Goal: Task Accomplishment & Management: Use online tool/utility

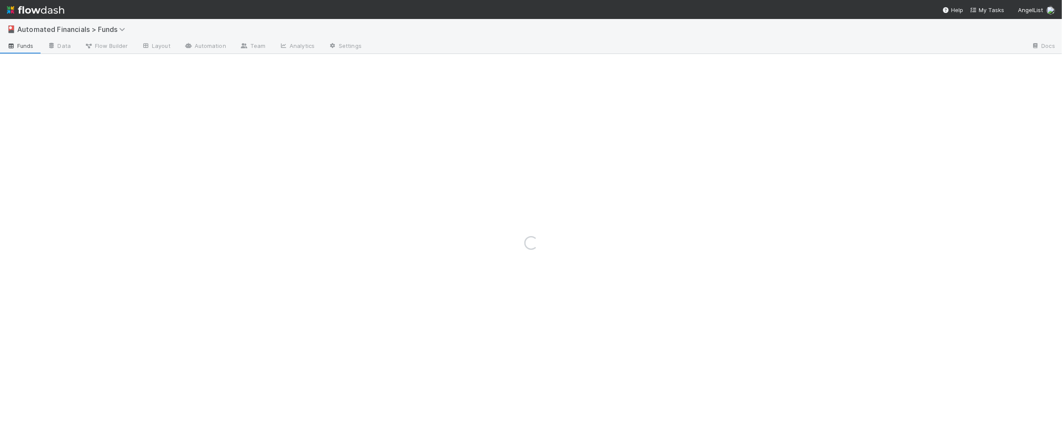
click at [41, 12] on img at bounding box center [35, 10] width 57 height 15
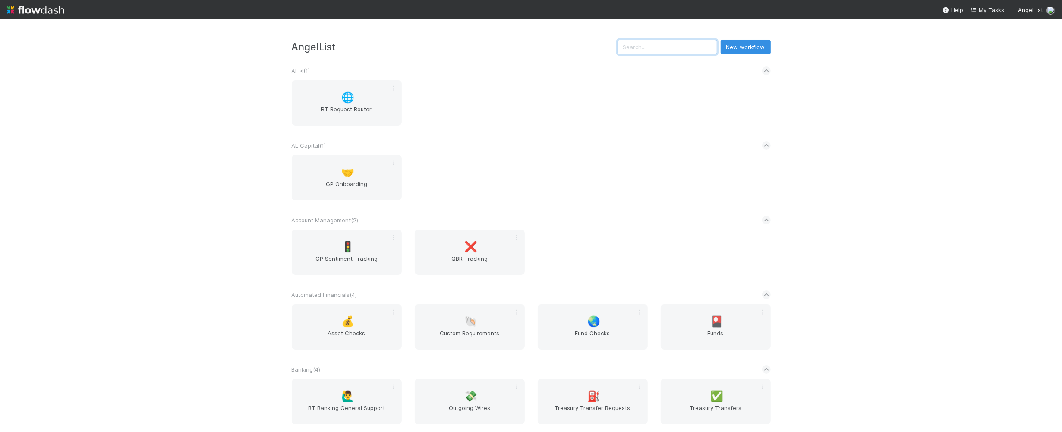
click at [670, 44] on input "text" at bounding box center [667, 47] width 100 height 15
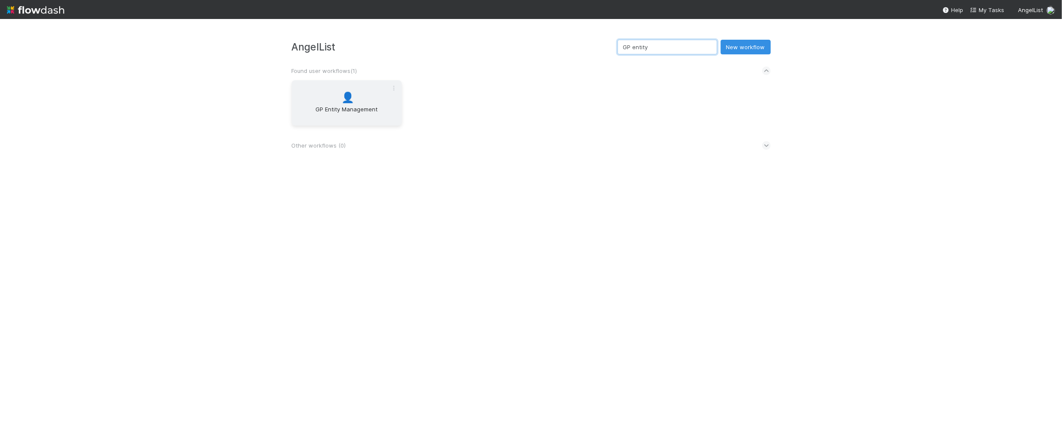
type input "GP entity"
click at [346, 105] on span "GP Entity Management" at bounding box center [346, 113] width 103 height 17
click at [768, 143] on icon at bounding box center [766, 145] width 6 height 9
click at [750, 46] on button "New workflow" at bounding box center [745, 47] width 50 height 15
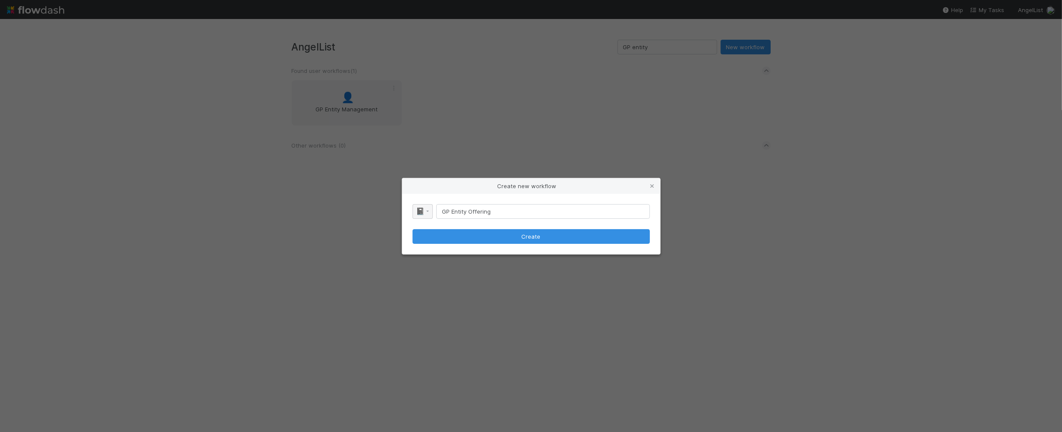
type input "GP Entity Offering"
click at [419, 210] on span "📓" at bounding box center [420, 211] width 9 height 7
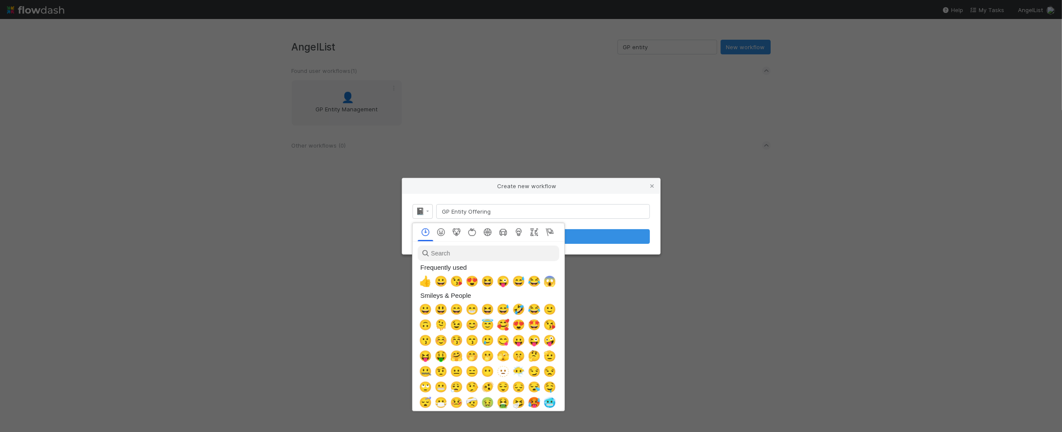
click at [418, 209] on div at bounding box center [531, 216] width 1062 height 432
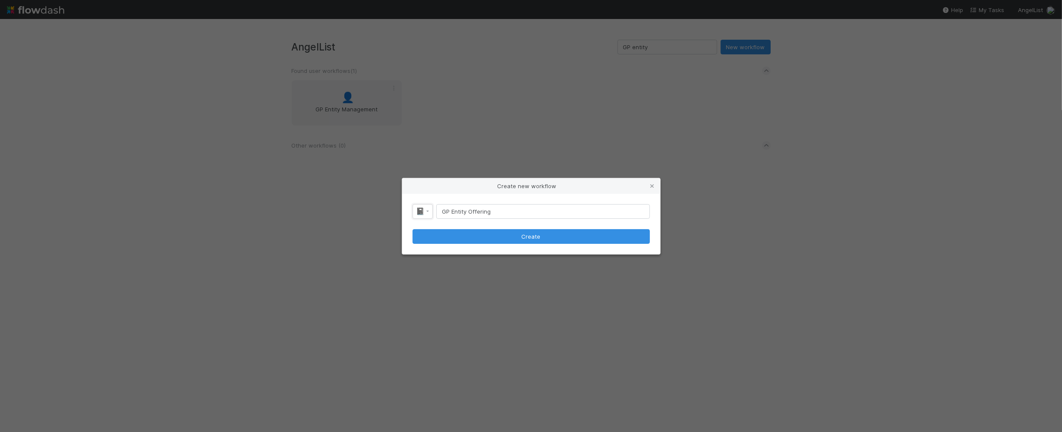
click at [418, 209] on span "📓" at bounding box center [420, 211] width 9 height 7
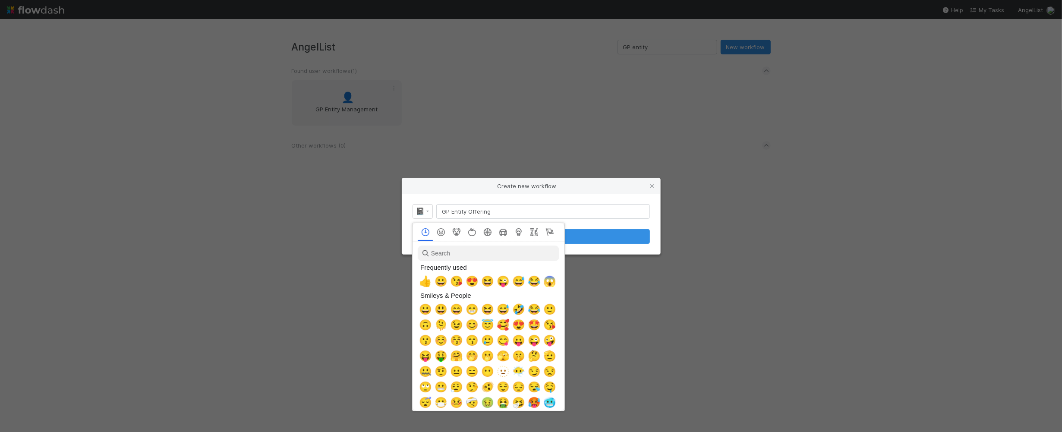
click at [418, 209] on div at bounding box center [531, 216] width 1062 height 432
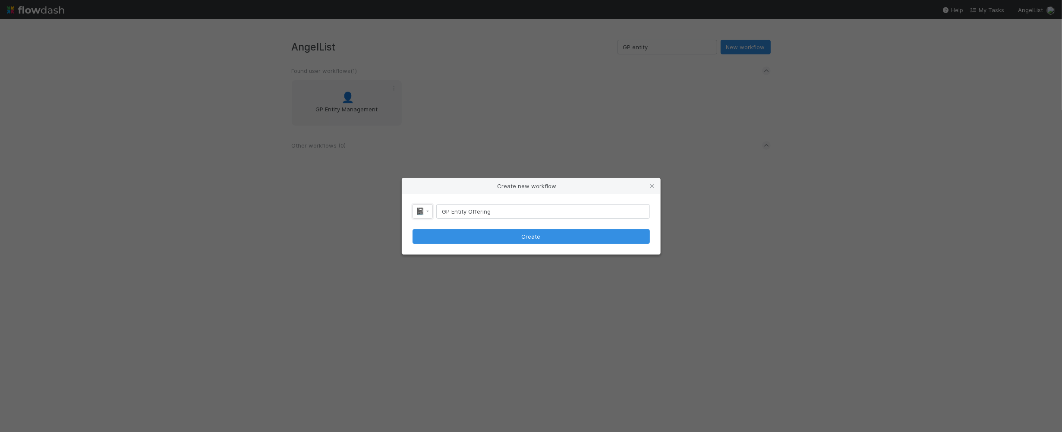
click at [418, 209] on span "📓" at bounding box center [420, 211] width 9 height 7
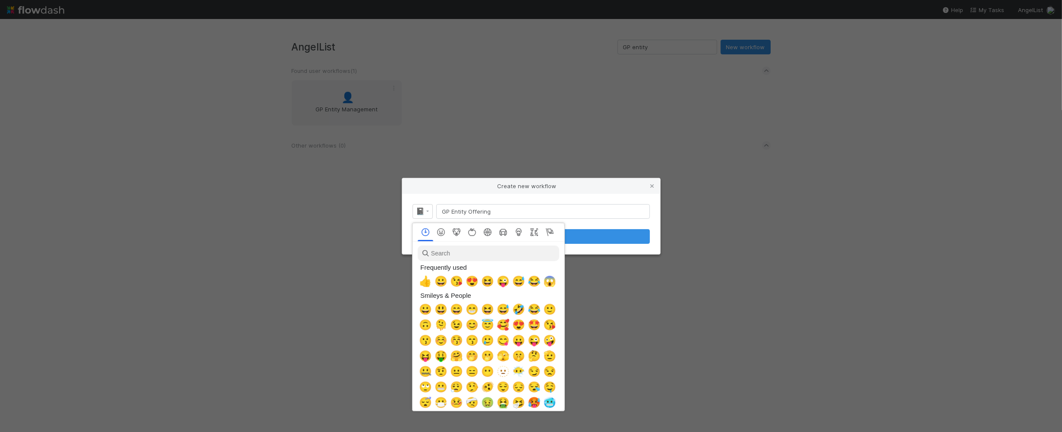
click at [418, 209] on div at bounding box center [531, 216] width 1062 height 432
click at [418, 209] on span "📓" at bounding box center [420, 211] width 9 height 7
click at [418, 209] on div at bounding box center [531, 216] width 1062 height 432
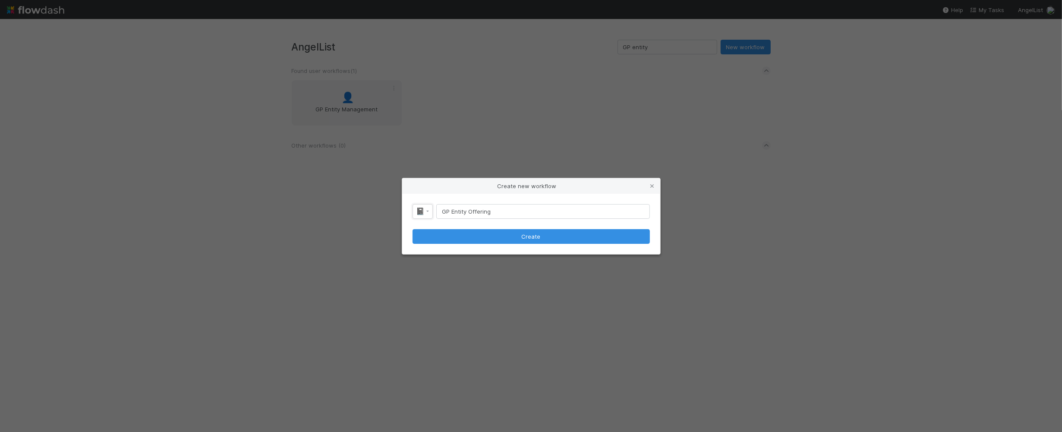
click at [418, 209] on span "📓" at bounding box center [420, 211] width 9 height 7
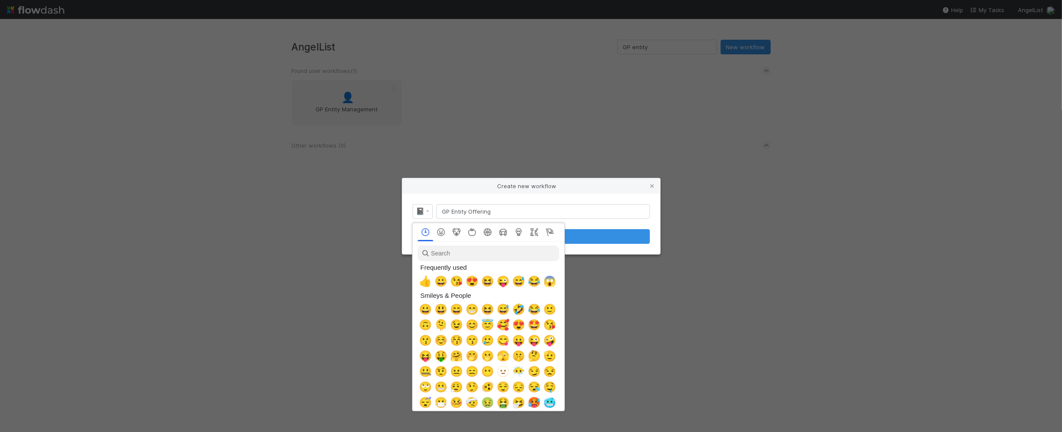
click at [418, 209] on div at bounding box center [531, 216] width 1062 height 432
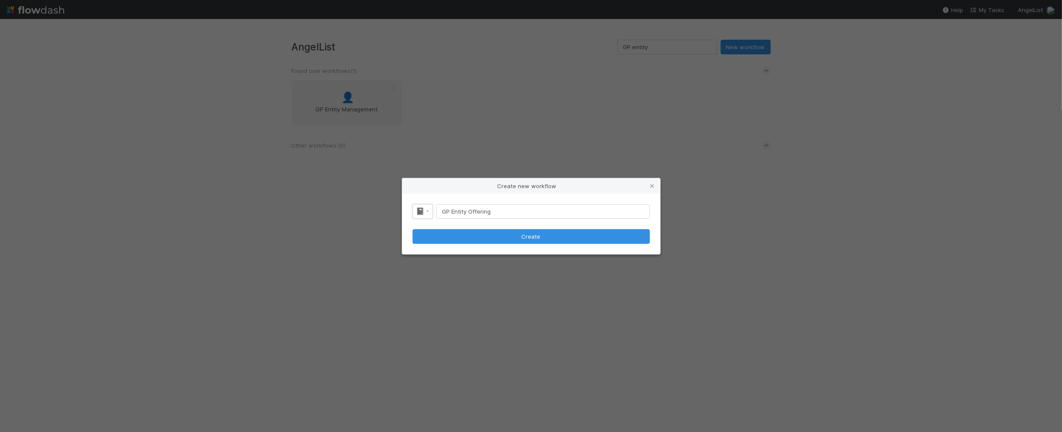
click at [418, 209] on span "📓" at bounding box center [420, 211] width 9 height 7
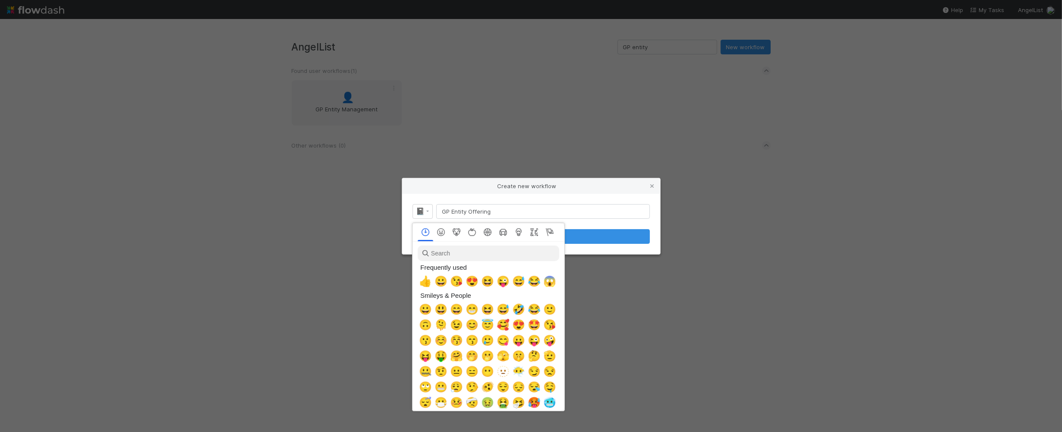
click at [418, 209] on div at bounding box center [531, 216] width 1062 height 432
click at [418, 209] on span "📓" at bounding box center [420, 211] width 9 height 7
click at [418, 209] on div at bounding box center [531, 216] width 1062 height 432
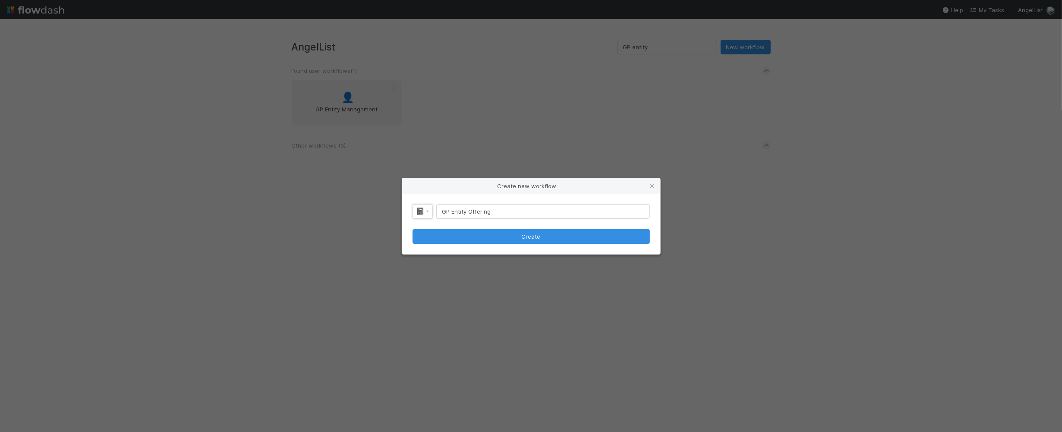
click at [418, 209] on span "📓" at bounding box center [420, 211] width 9 height 7
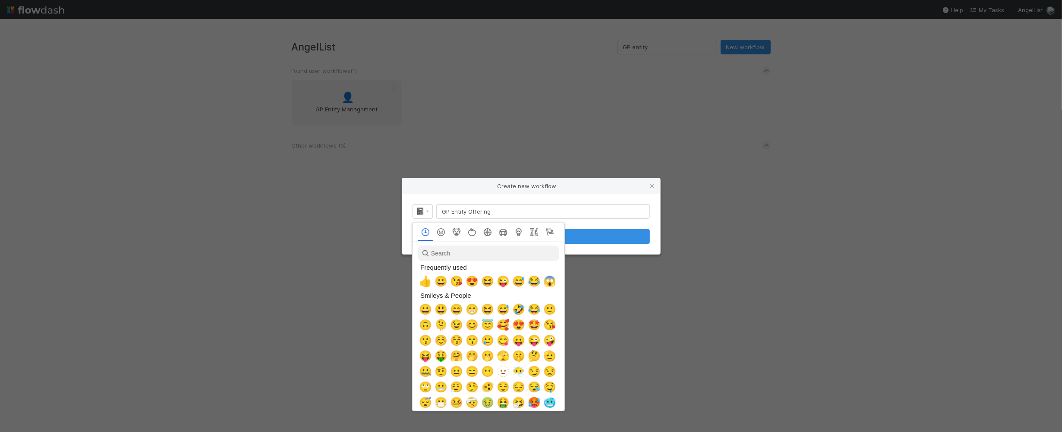
click at [418, 209] on div at bounding box center [531, 216] width 1062 height 432
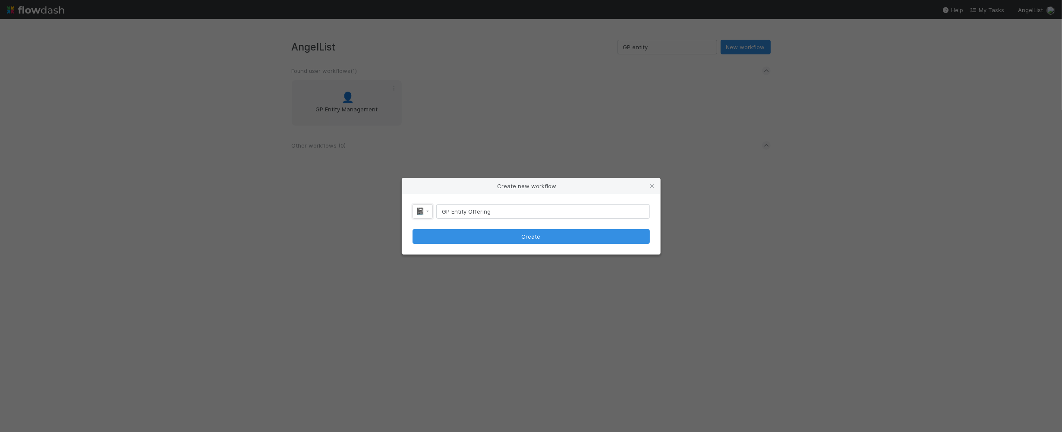
click at [418, 209] on span "📓" at bounding box center [420, 211] width 9 height 7
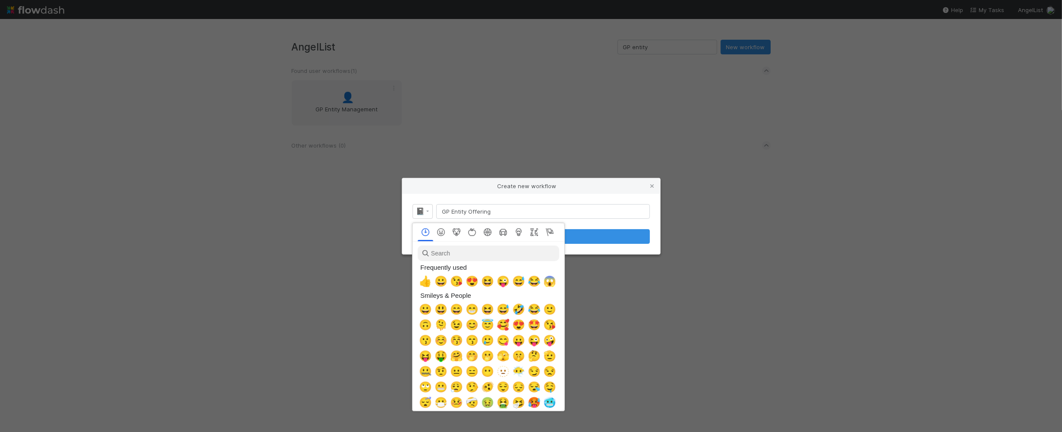
click at [418, 209] on div at bounding box center [531, 216] width 1062 height 432
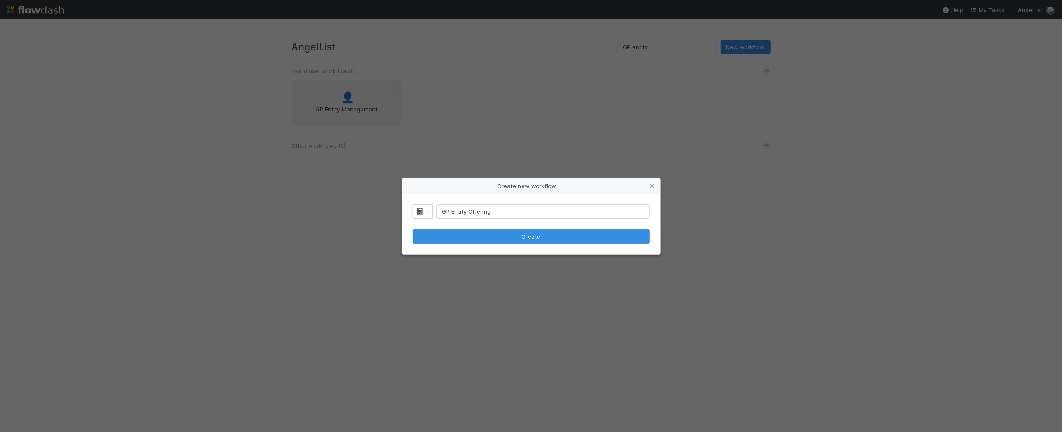
click at [418, 209] on span "📓" at bounding box center [420, 211] width 9 height 7
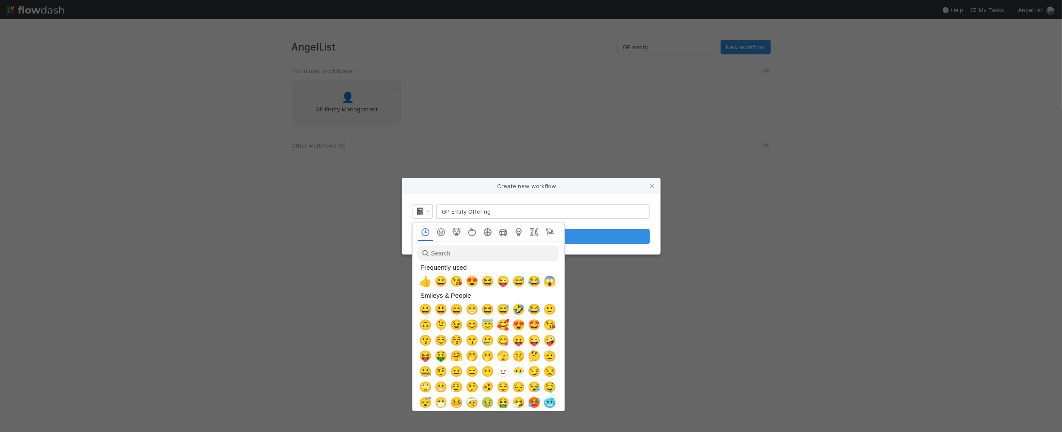
click at [418, 209] on div at bounding box center [531, 216] width 1062 height 432
click at [418, 209] on span "📓" at bounding box center [420, 211] width 9 height 7
click at [418, 209] on div at bounding box center [531, 216] width 1062 height 432
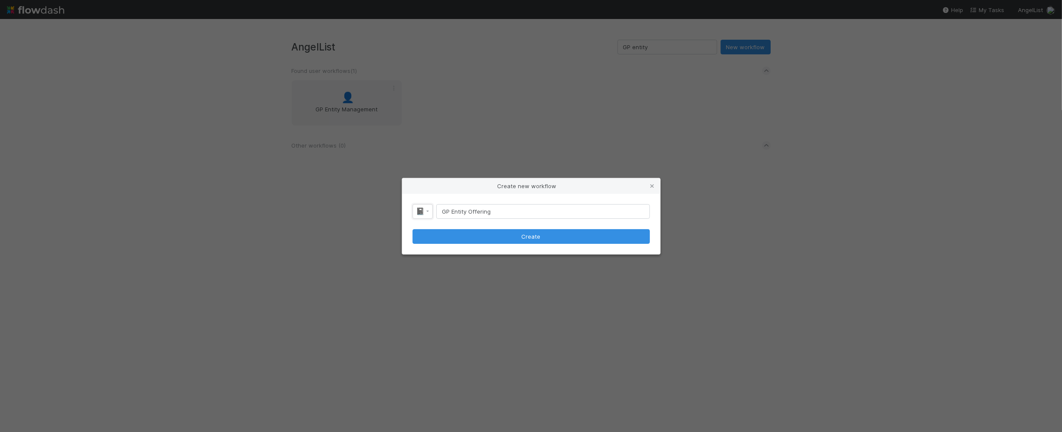
click at [418, 209] on span "📓" at bounding box center [420, 211] width 9 height 7
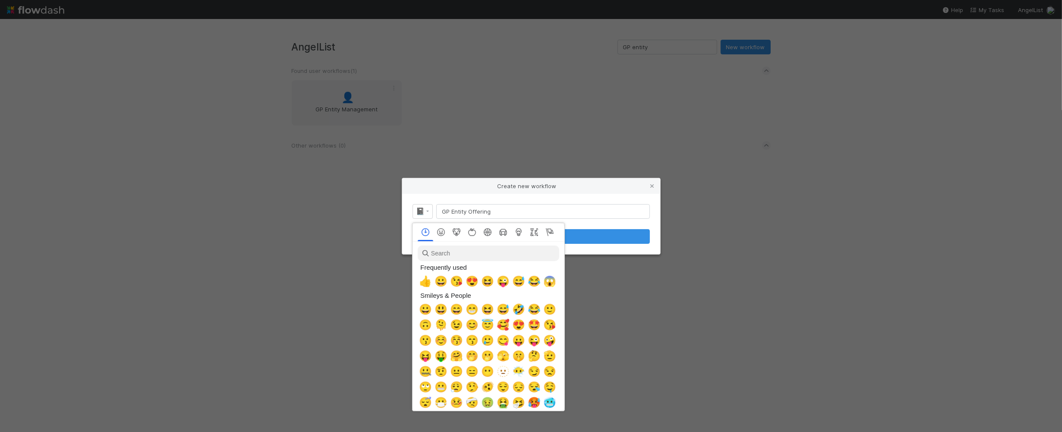
click at [418, 209] on div at bounding box center [531, 216] width 1062 height 432
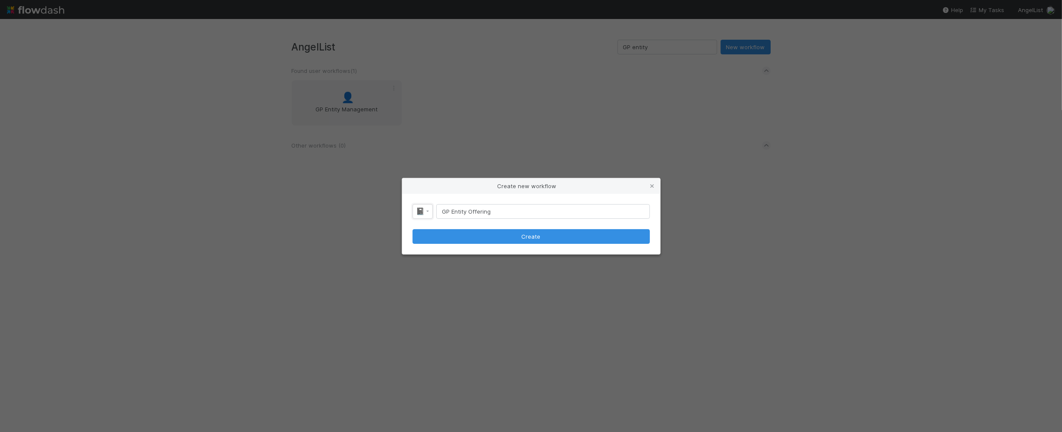
click at [418, 209] on span "📓" at bounding box center [420, 211] width 9 height 7
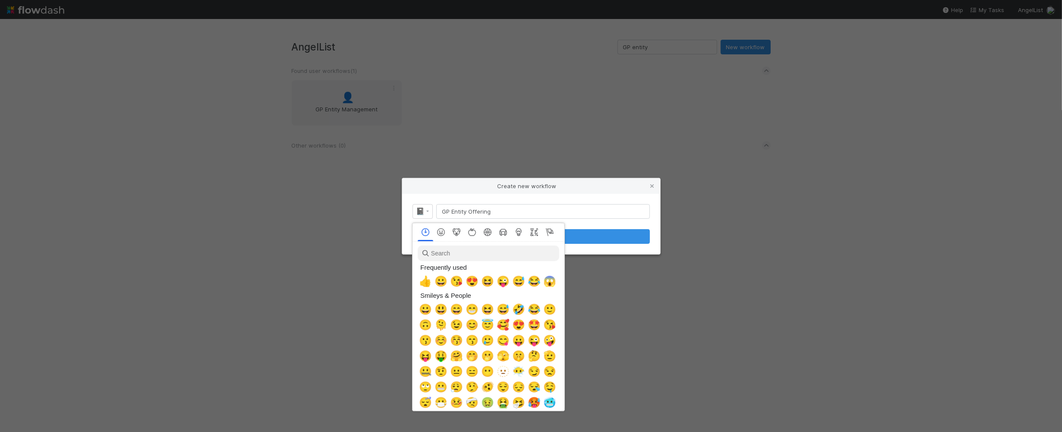
click at [418, 209] on div at bounding box center [531, 216] width 1062 height 432
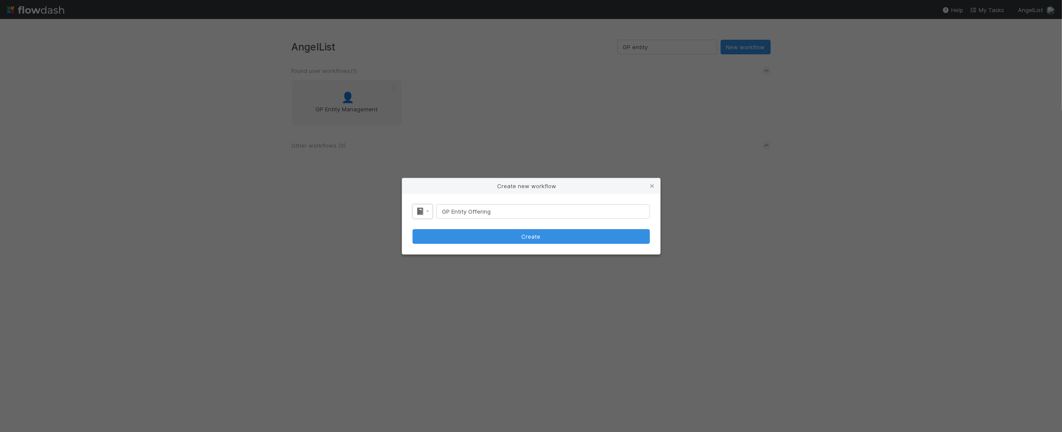
click at [418, 209] on span "📓" at bounding box center [420, 211] width 9 height 7
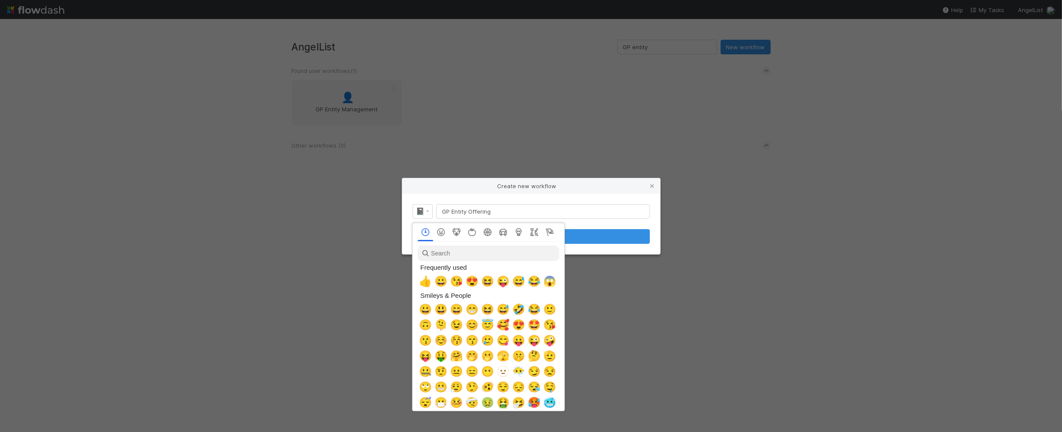
click at [418, 209] on div at bounding box center [531, 216] width 1062 height 432
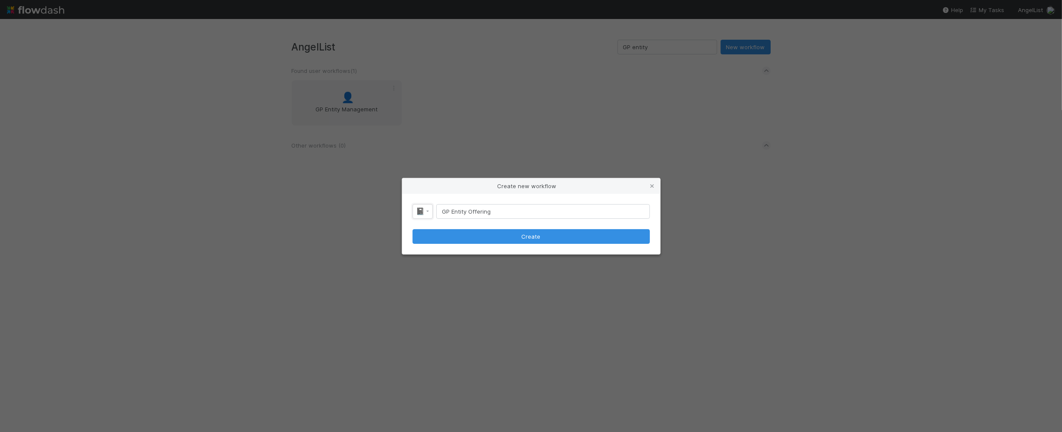
click at [418, 209] on span "📓" at bounding box center [420, 211] width 9 height 7
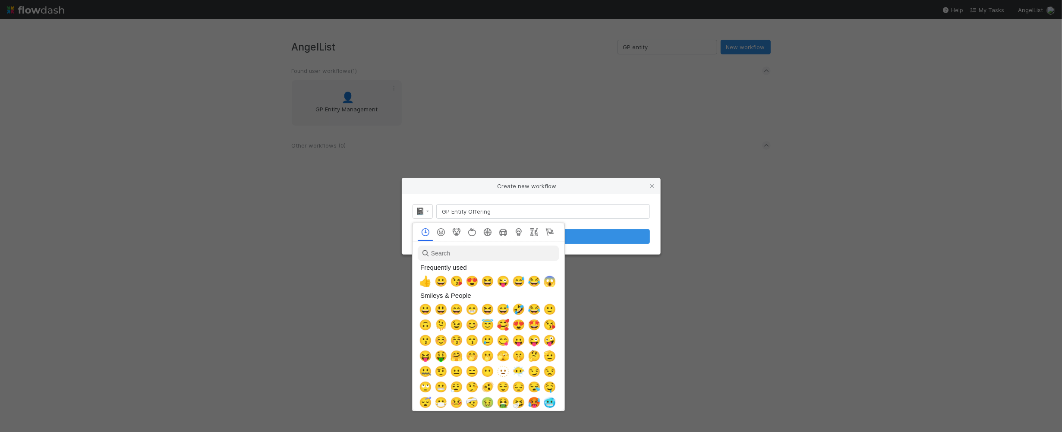
click at [418, 209] on div at bounding box center [531, 216] width 1062 height 432
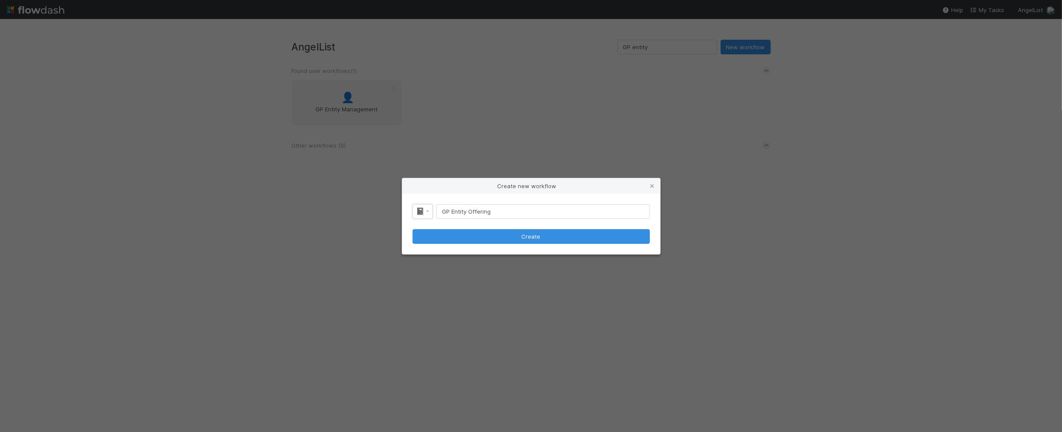
click at [418, 209] on span "📓" at bounding box center [420, 211] width 9 height 7
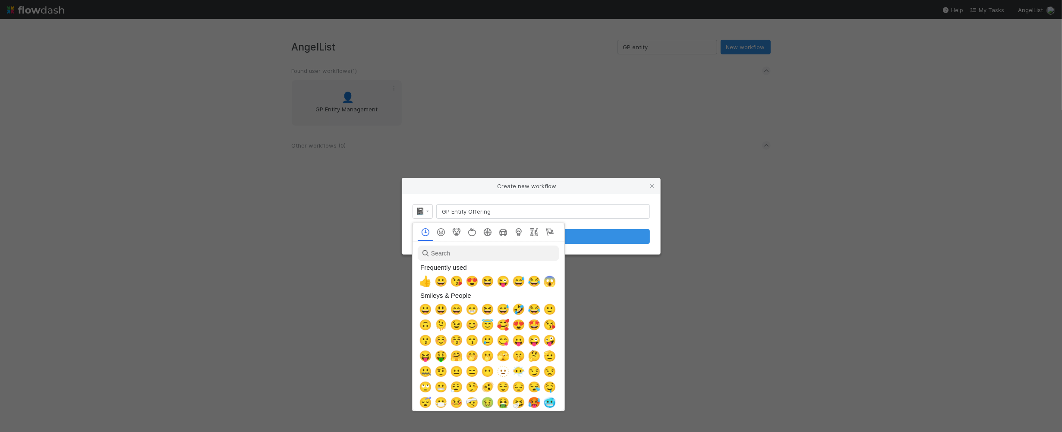
click at [418, 209] on div at bounding box center [531, 216] width 1062 height 432
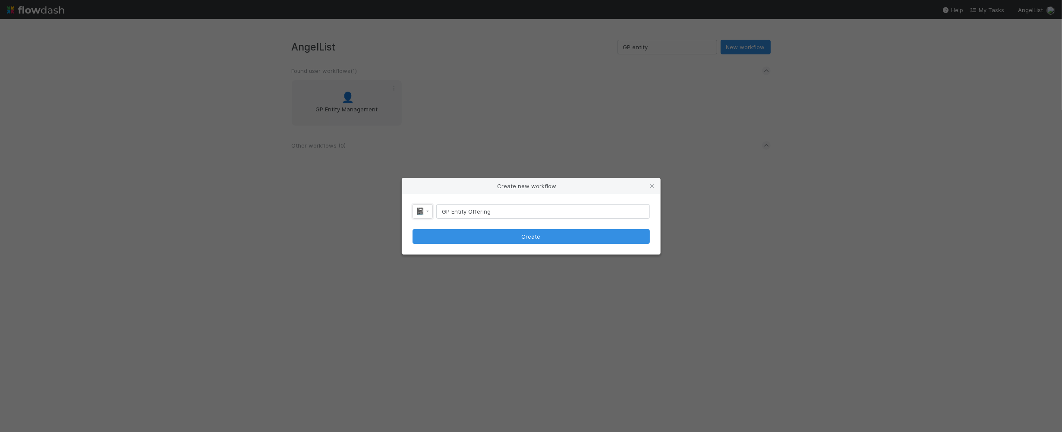
click at [418, 209] on span "📓" at bounding box center [420, 211] width 9 height 7
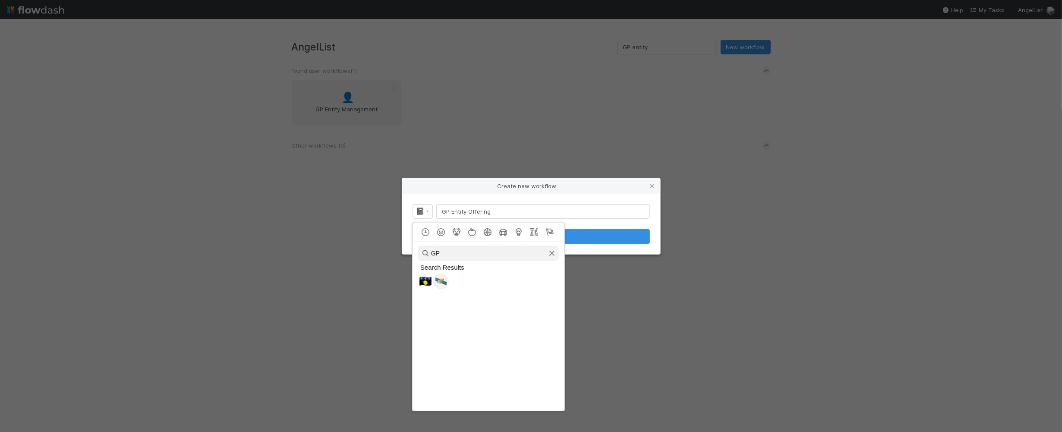
type input "GP"
click at [443, 276] on span "🛰️" at bounding box center [440, 281] width 13 height 12
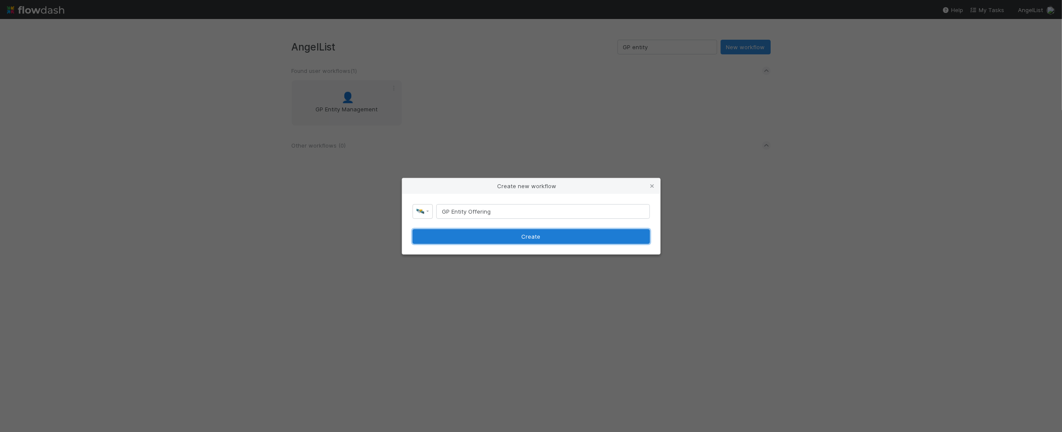
click at [494, 235] on button "Create" at bounding box center [530, 236] width 237 height 15
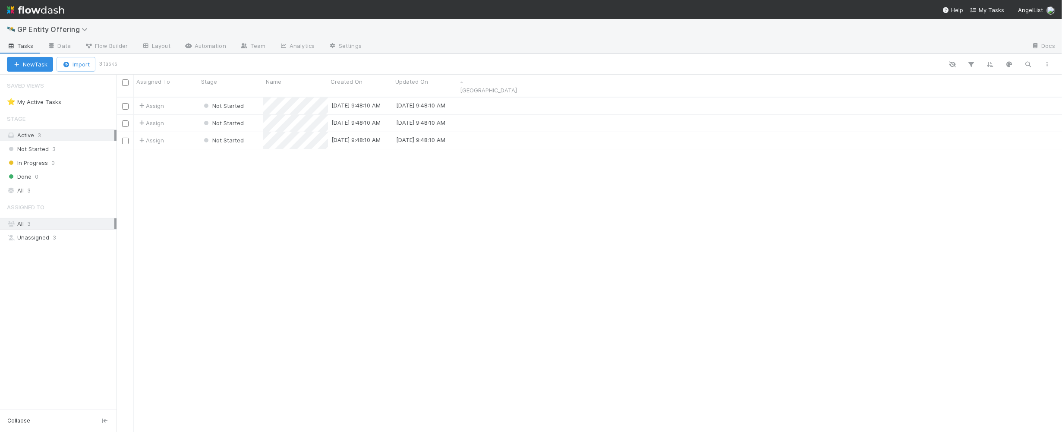
scroll to position [333, 937]
click at [76, 26] on span "GP Entity Offering" at bounding box center [54, 29] width 75 height 9
click at [385, 38] on div "Search workflows" at bounding box center [531, 216] width 1062 height 432
click at [260, 48] on link "Team" at bounding box center [252, 47] width 39 height 14
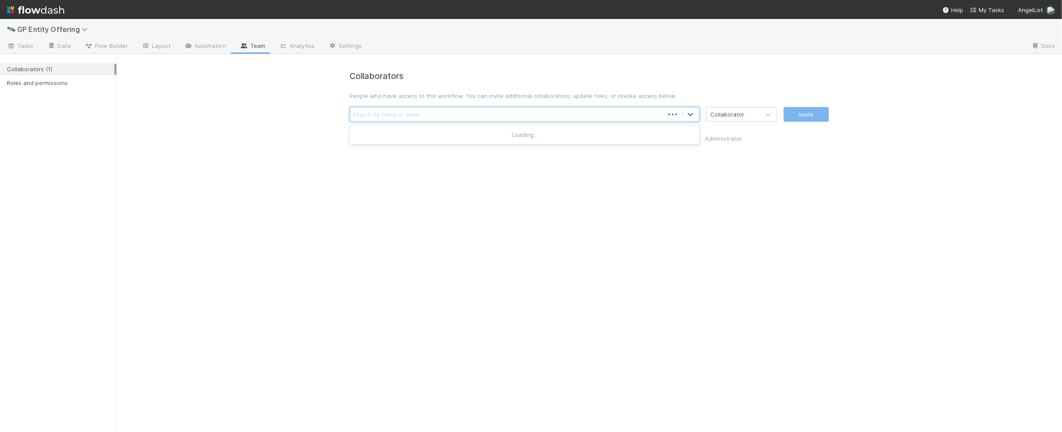
click at [413, 107] on div "Search by name or email..." at bounding box center [507, 114] width 314 height 14
click at [726, 116] on div "Collaborator" at bounding box center [728, 114] width 34 height 9
click at [668, 211] on div "Collaborators People who have access to this workflow. You can invite additiona…" at bounding box center [588, 243] width 945 height 378
click at [745, 115] on div "Collaborator" at bounding box center [732, 114] width 53 height 14
click at [742, 154] on div "Administrator" at bounding box center [741, 150] width 71 height 16
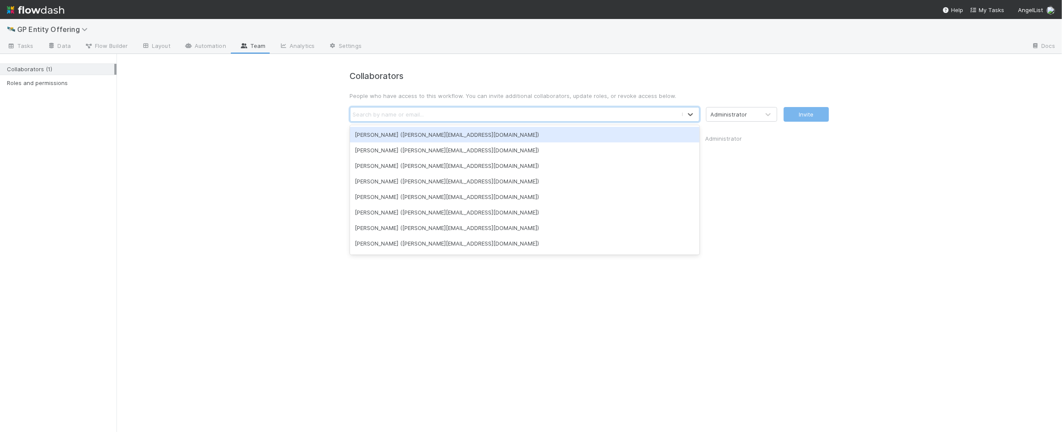
click at [544, 120] on div "Search by name or email..." at bounding box center [515, 114] width 331 height 14
type input "rick"
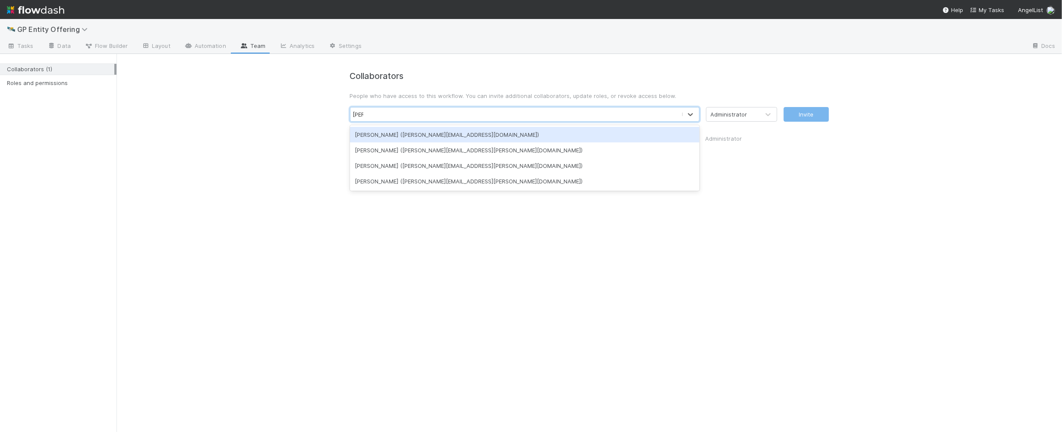
click at [549, 129] on div "Rick Segers (rick@belltowerfunds.com)" at bounding box center [524, 135] width 349 height 16
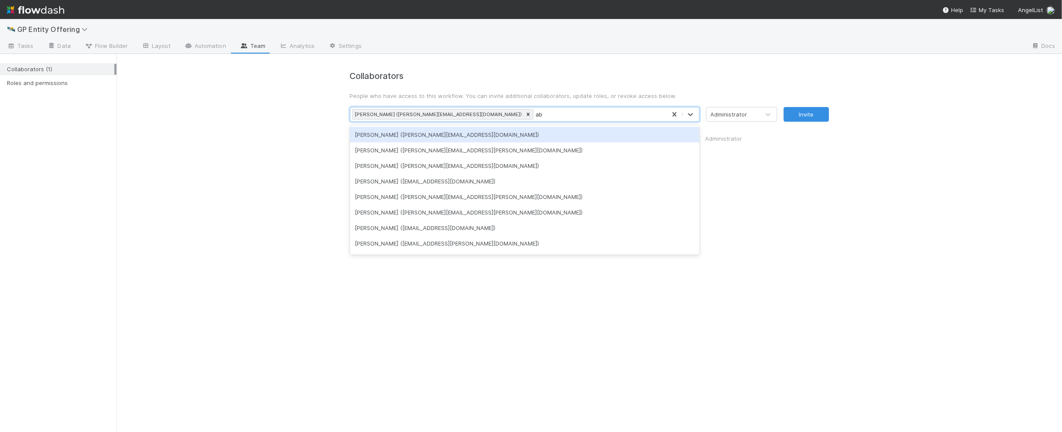
type input "abe"
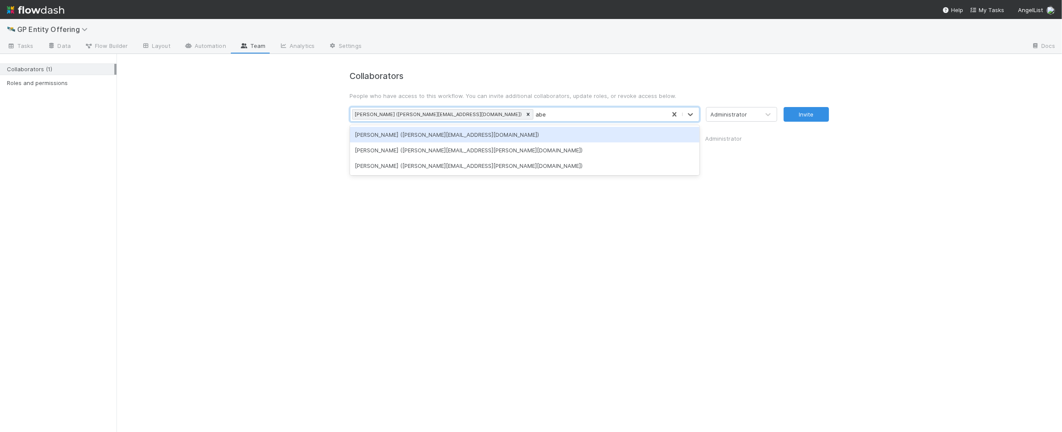
click at [494, 132] on div "Abraham Wilson (abe.wilson@belltowerfunds.com)" at bounding box center [524, 135] width 349 height 16
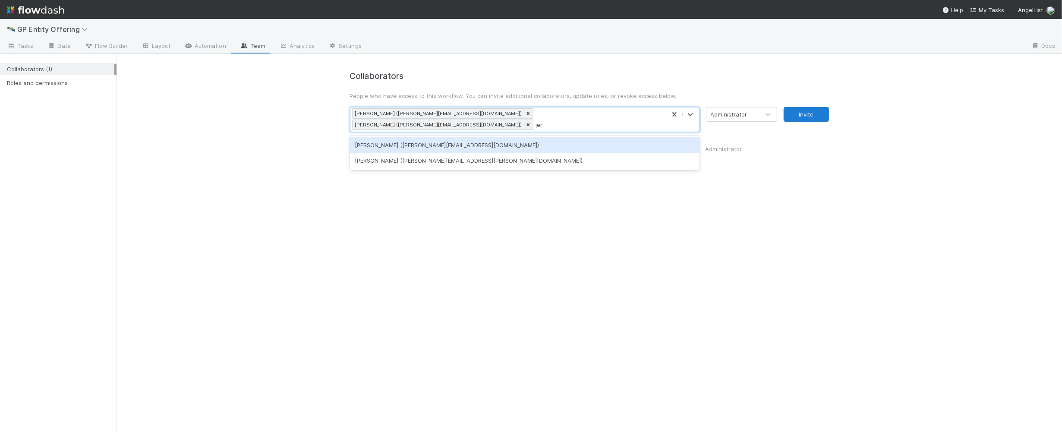
type input "jere"
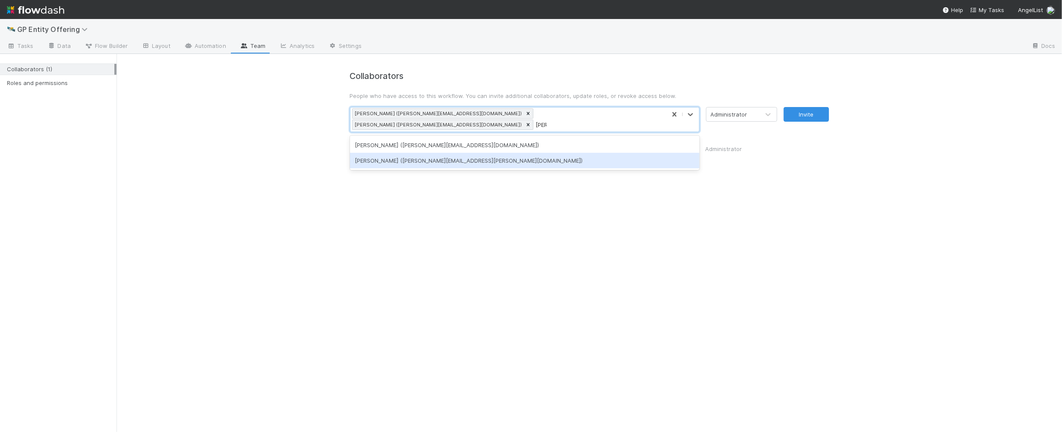
click at [603, 153] on div "Jeremy Navarro (jeremy.navarro@angellist.com)" at bounding box center [524, 161] width 349 height 16
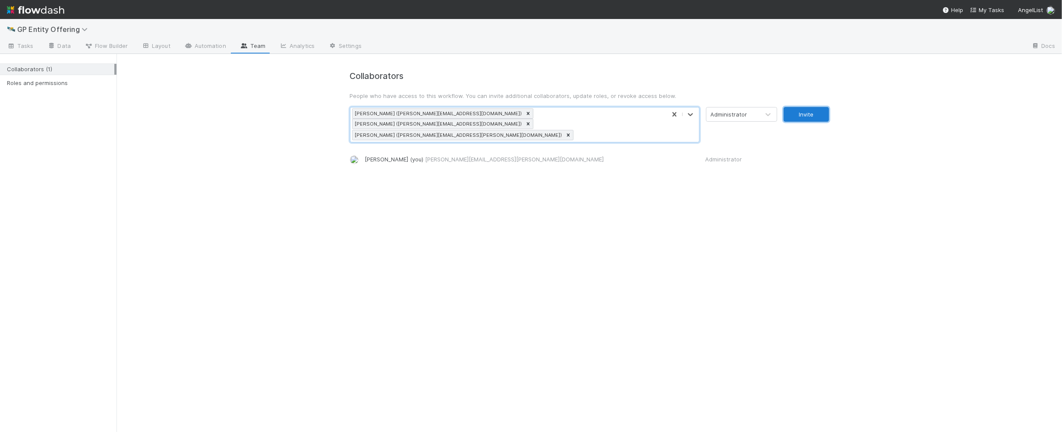
click at [800, 114] on button "Invite" at bounding box center [805, 114] width 45 height 15
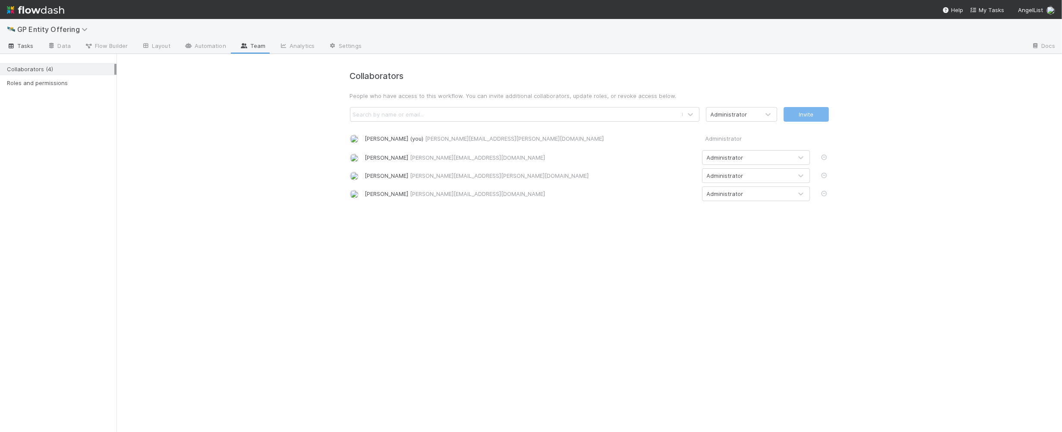
click at [30, 43] on span "Tasks" at bounding box center [20, 45] width 27 height 9
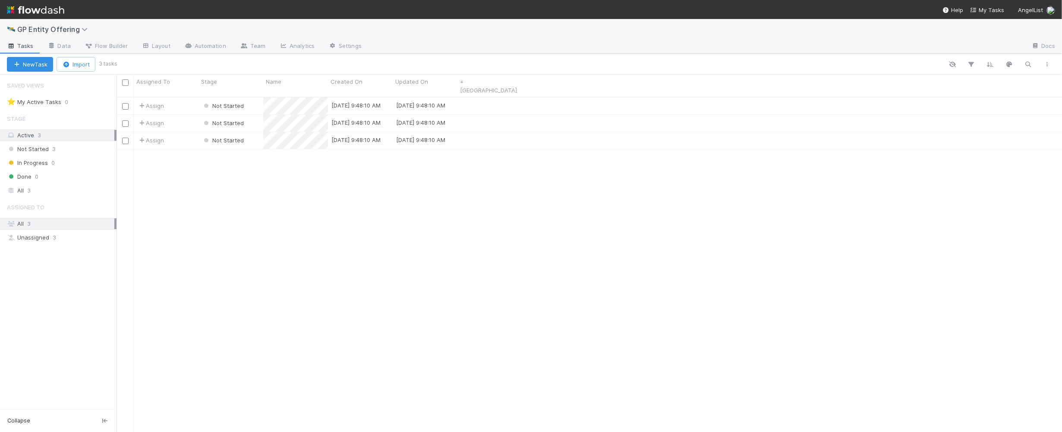
scroll to position [333, 937]
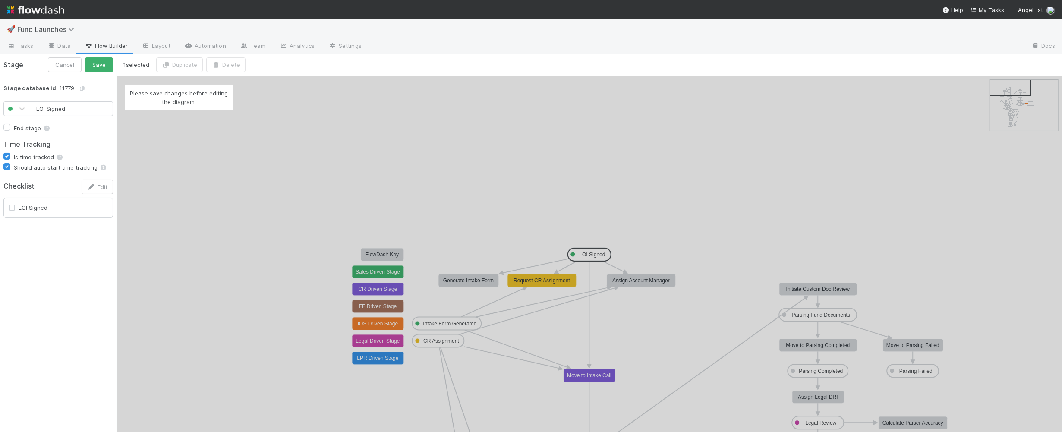
type input "LOI Signed"
click at [245, 148] on div "Please save changes before editing the diagram." at bounding box center [588, 254] width 945 height 356
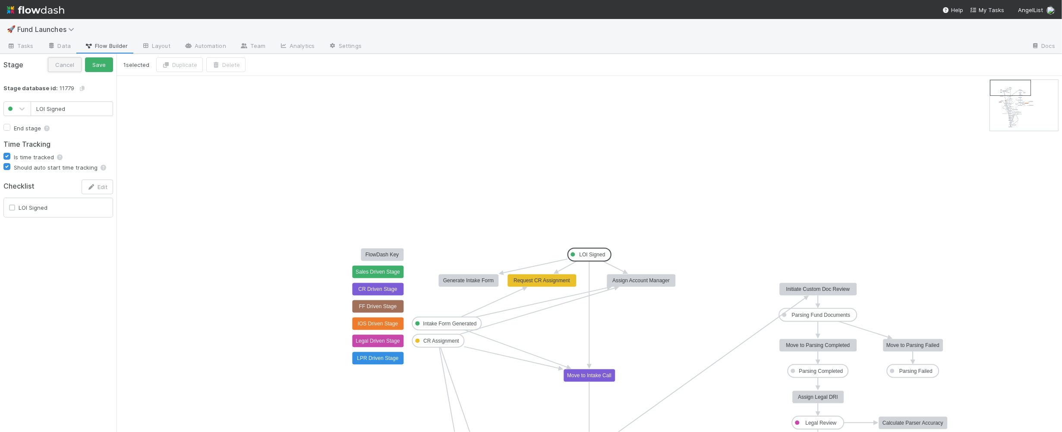
click at [77, 60] on button "Cancel" at bounding box center [65, 64] width 34 height 15
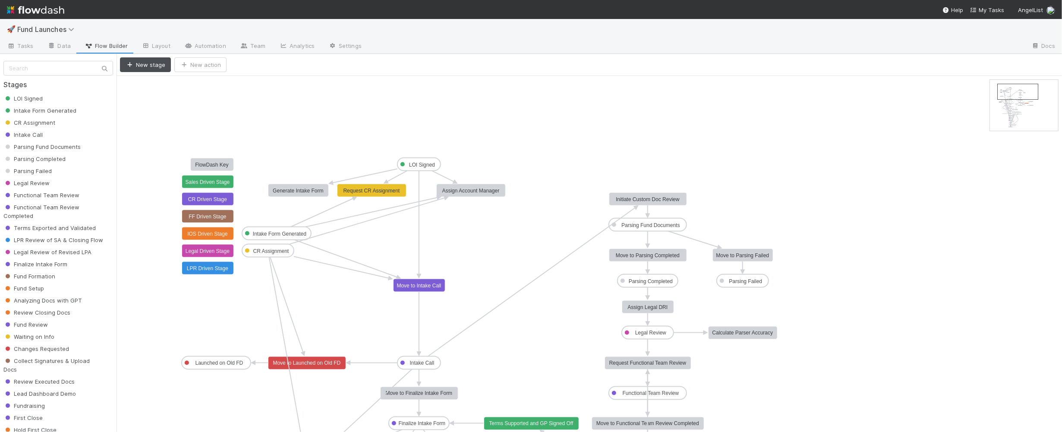
drag, startPoint x: 1022, startPoint y: 85, endPoint x: 1029, endPoint y: 88, distance: 8.1
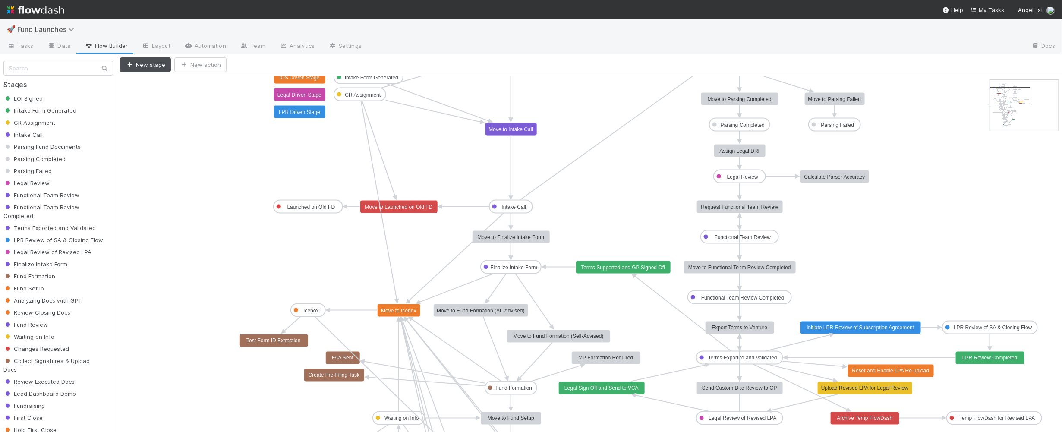
drag, startPoint x: 1028, startPoint y: 87, endPoint x: 1023, endPoint y: 93, distance: 7.7
